Goal: Transaction & Acquisition: Book appointment/travel/reservation

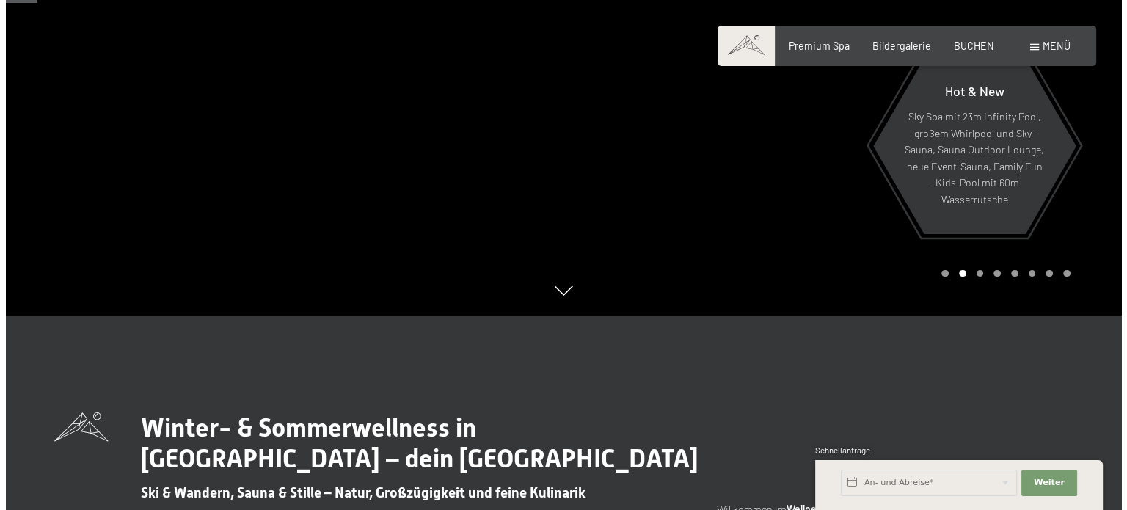
scroll to position [220, 0]
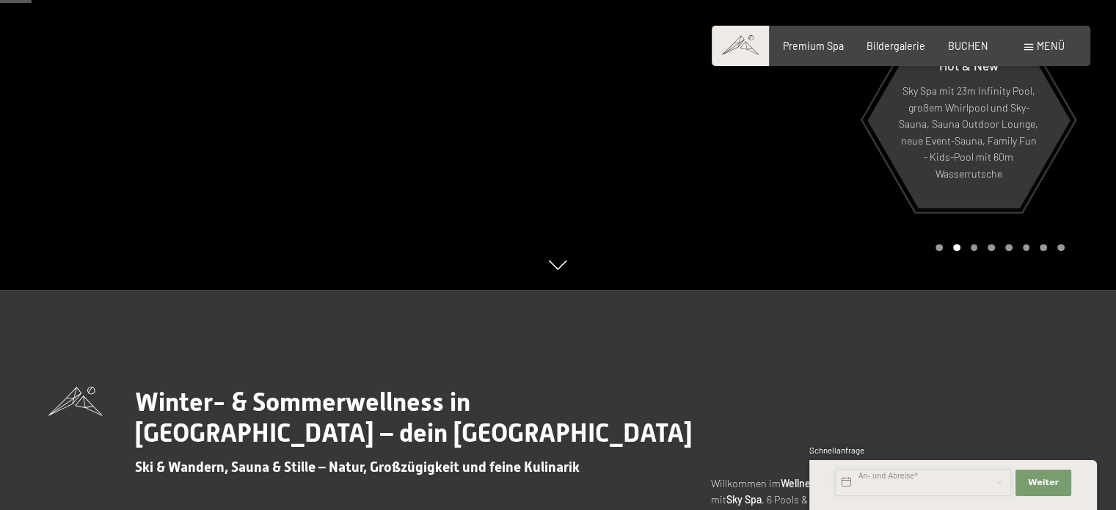
click at [939, 484] on input "text" at bounding box center [923, 483] width 176 height 26
click at [751, 241] on div at bounding box center [838, 35] width 559 height 510
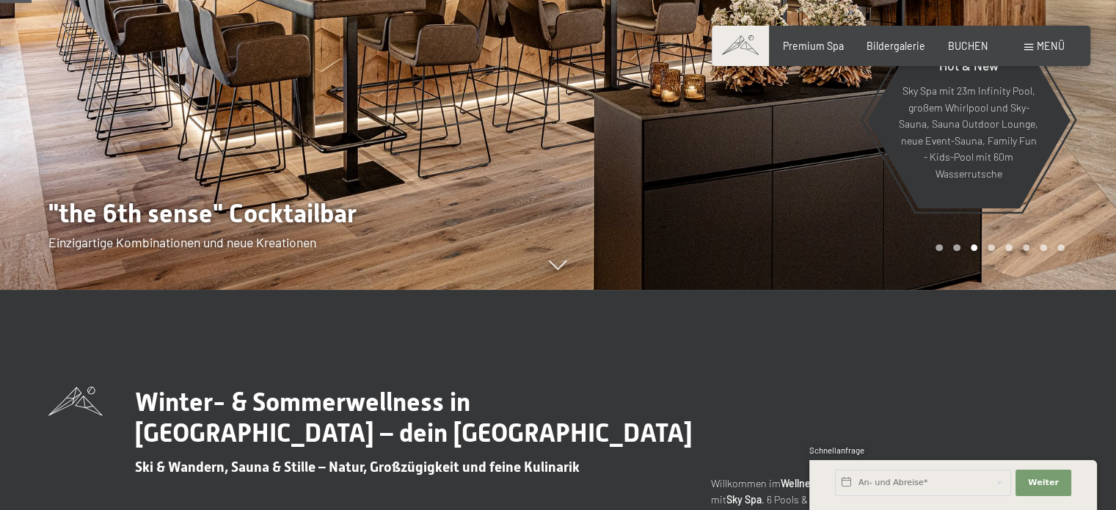
click at [1058, 44] on span "Menü" at bounding box center [1051, 46] width 28 height 12
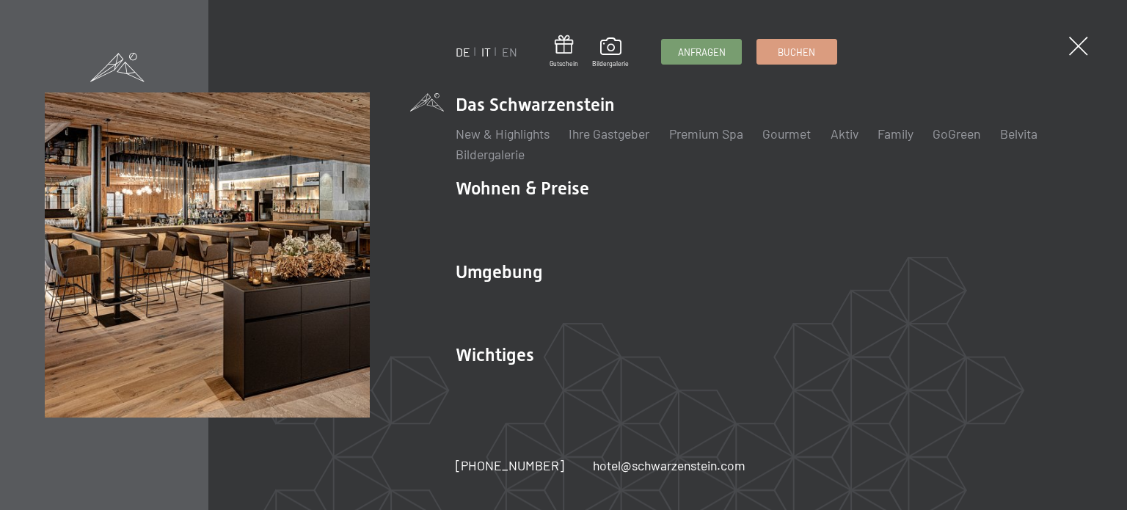
click at [481, 54] on link "IT" at bounding box center [486, 52] width 10 height 14
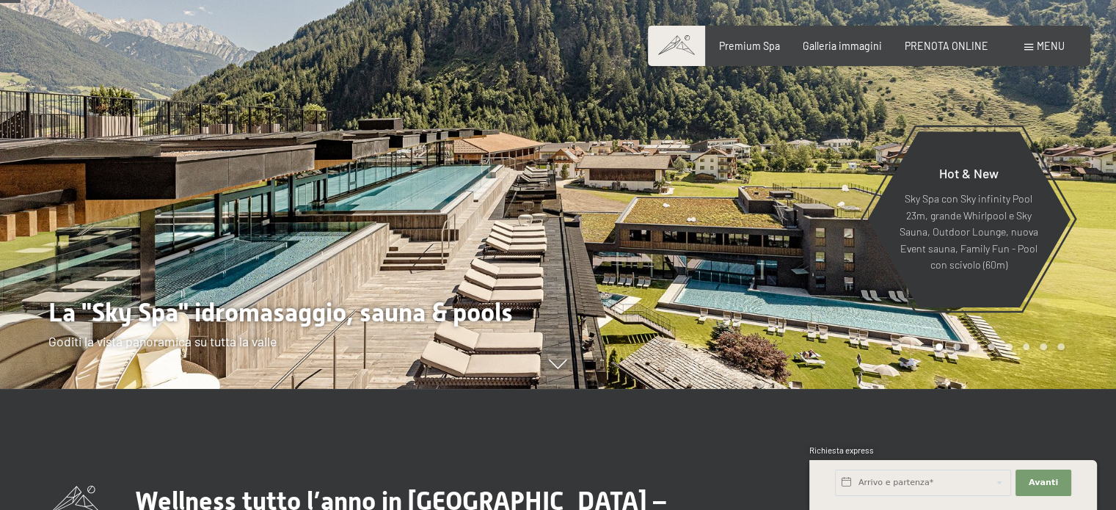
scroll to position [147, 0]
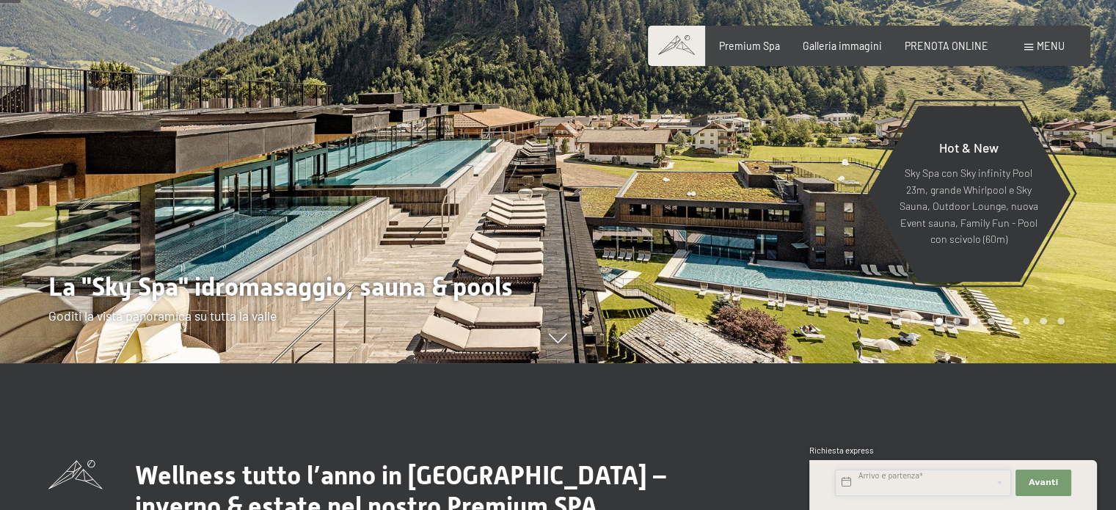
click at [895, 481] on input "text" at bounding box center [923, 483] width 176 height 26
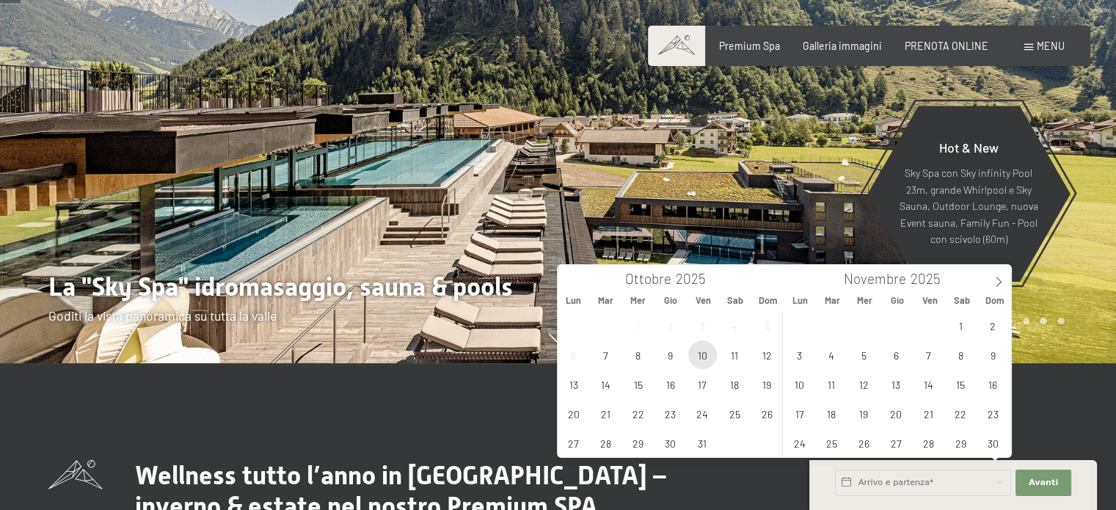
click at [702, 341] on span "10" at bounding box center [702, 355] width 29 height 29
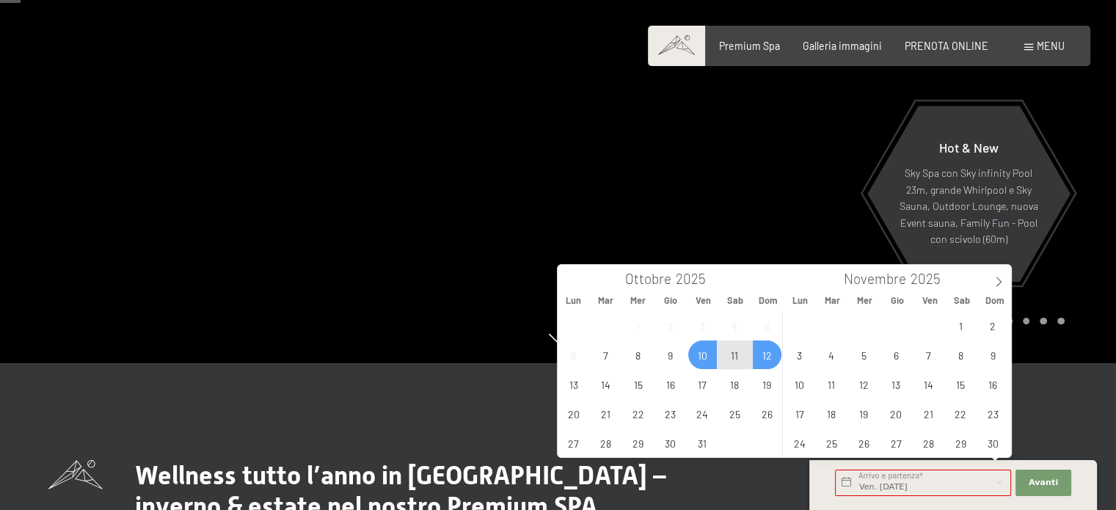
click at [768, 354] on span "12" at bounding box center [767, 355] width 29 height 29
type input "Ven. [DATE] - Dom. [DATE]"
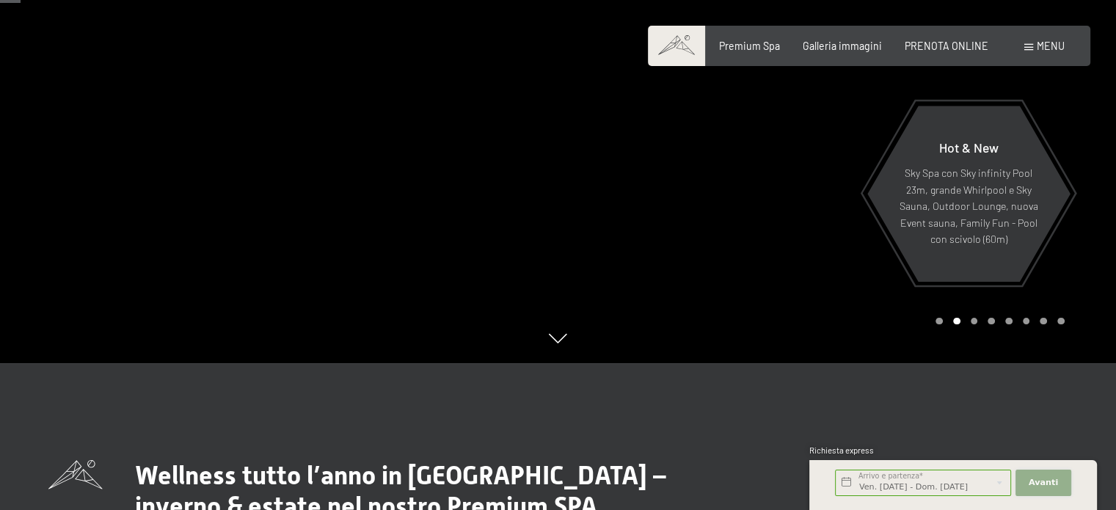
click at [1036, 483] on span "Avanti" at bounding box center [1043, 483] width 29 height 12
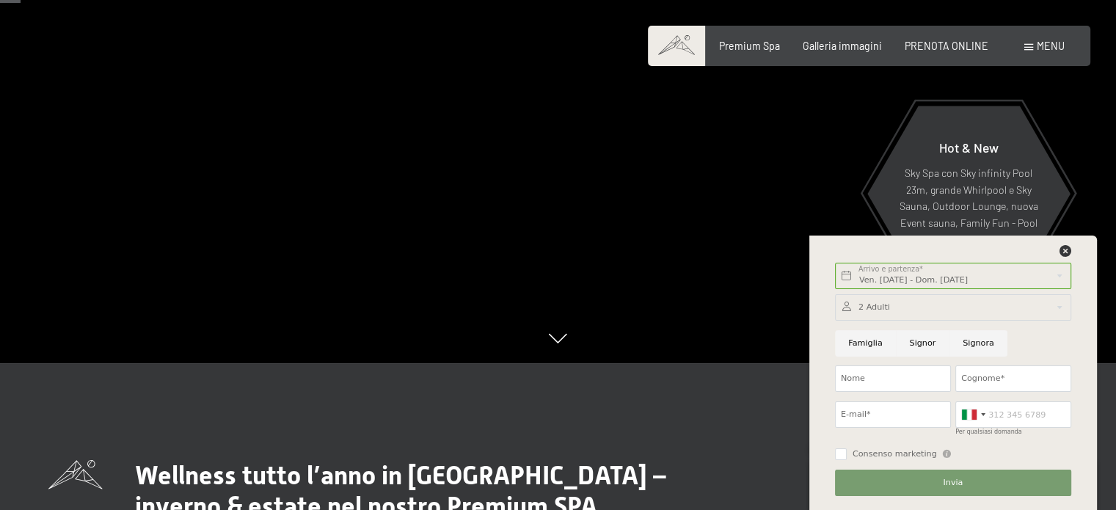
click at [925, 342] on input "Signor" at bounding box center [923, 343] width 54 height 26
radio input "true"
click at [903, 376] on input "Nome" at bounding box center [893, 379] width 116 height 26
type input "[PERSON_NAME]"
type input "Beridn"
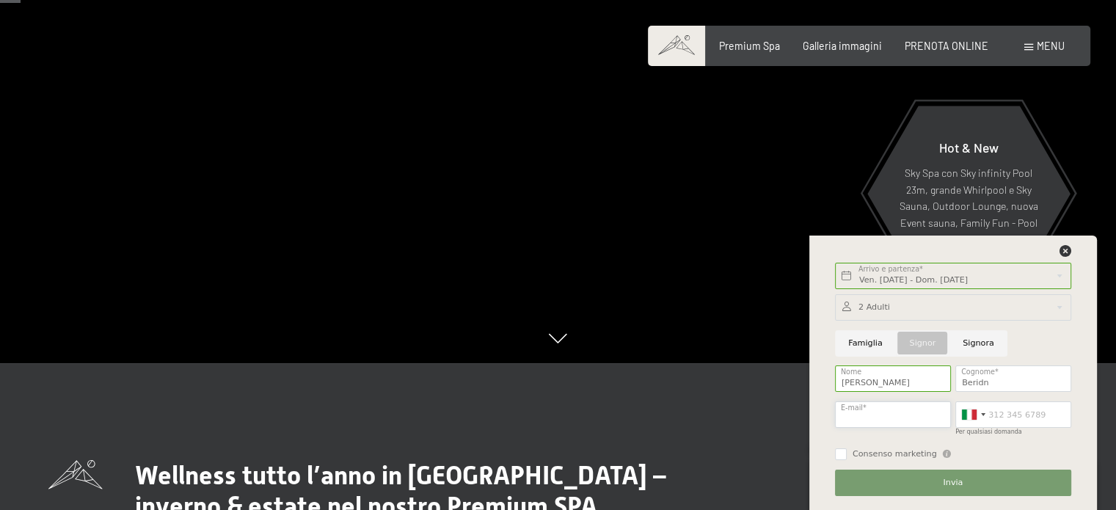
click at [912, 407] on input "E-mail*" at bounding box center [893, 414] width 116 height 26
type input "i"
type input "[EMAIL_ADDRESS][DOMAIN_NAME]"
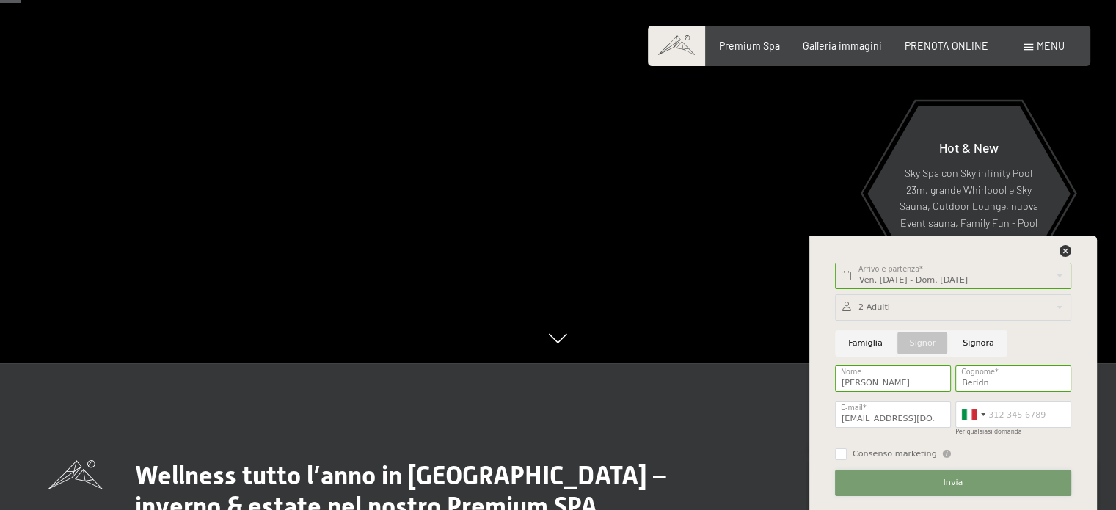
click at [890, 487] on button "Invia" at bounding box center [953, 483] width 236 height 26
